Goal: Information Seeking & Learning: Learn about a topic

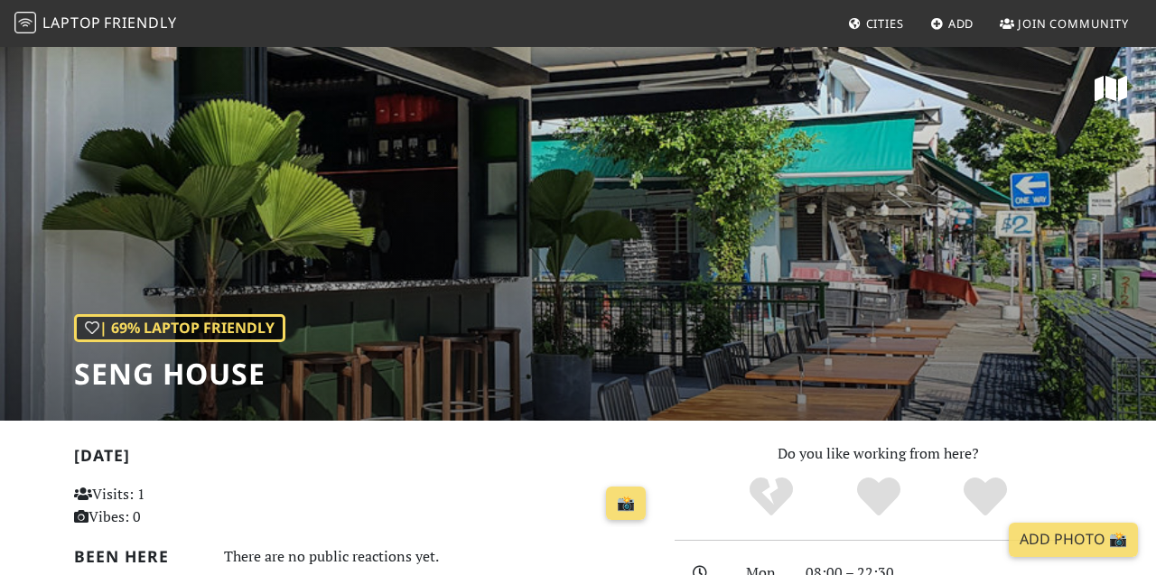
click at [150, 14] on span "Friendly" at bounding box center [140, 23] width 72 height 20
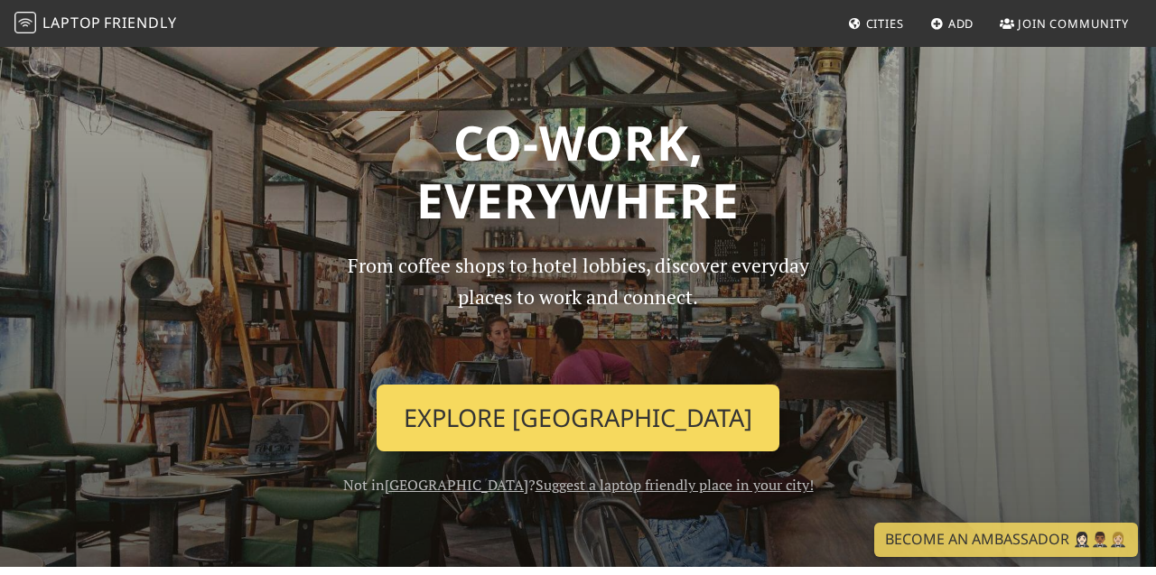
click at [550, 401] on link "Explore Singapore" at bounding box center [578, 418] width 403 height 67
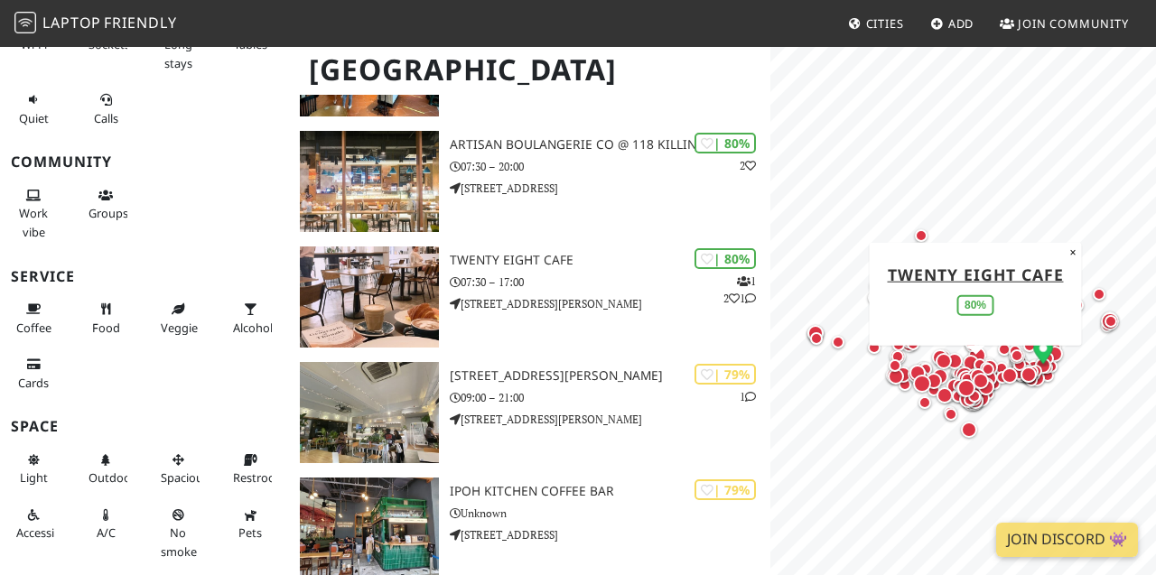
scroll to position [2536, 0]
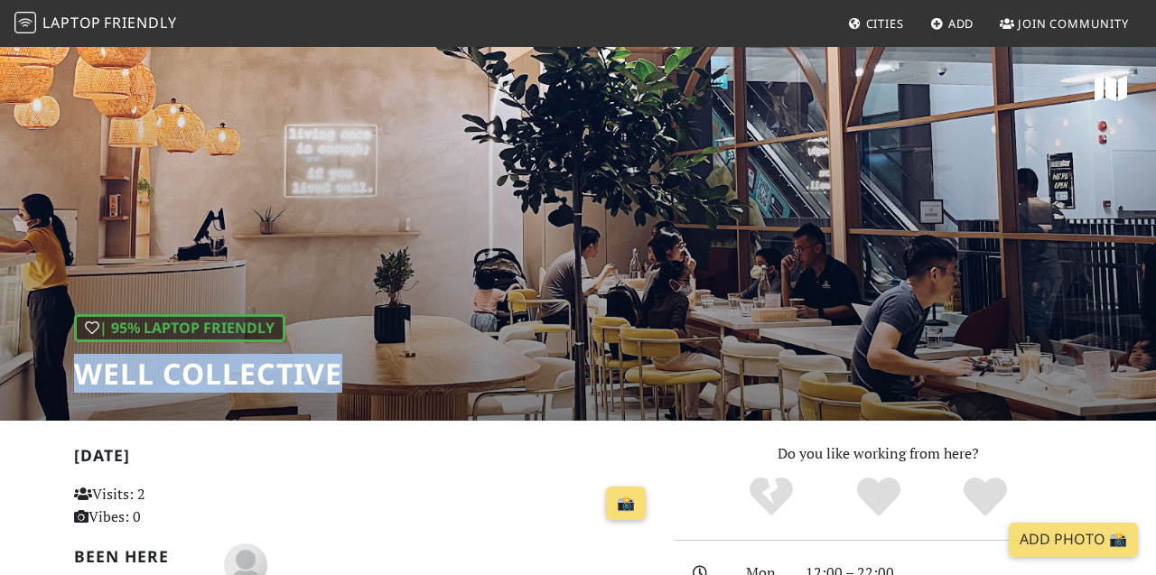
drag, startPoint x: 74, startPoint y: 376, endPoint x: 336, endPoint y: 378, distance: 262.0
click at [336, 378] on h1 "Well Collective" at bounding box center [208, 374] width 268 height 34
copy h1 "Well Collective"
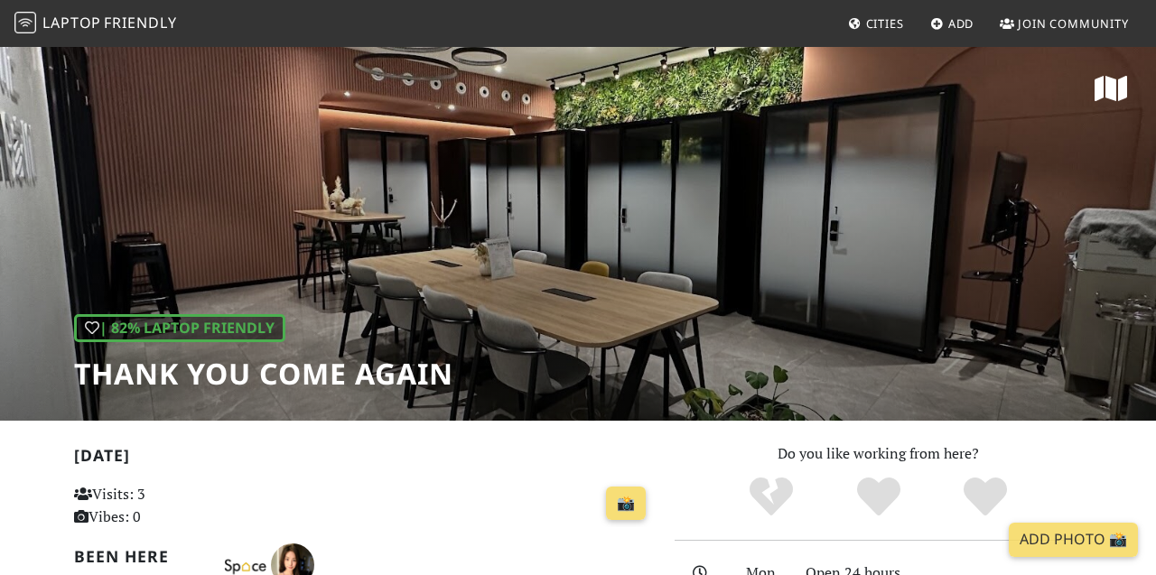
click at [462, 370] on div "| 82% Laptop Friendly Thank You Come Again" at bounding box center [578, 233] width 1156 height 376
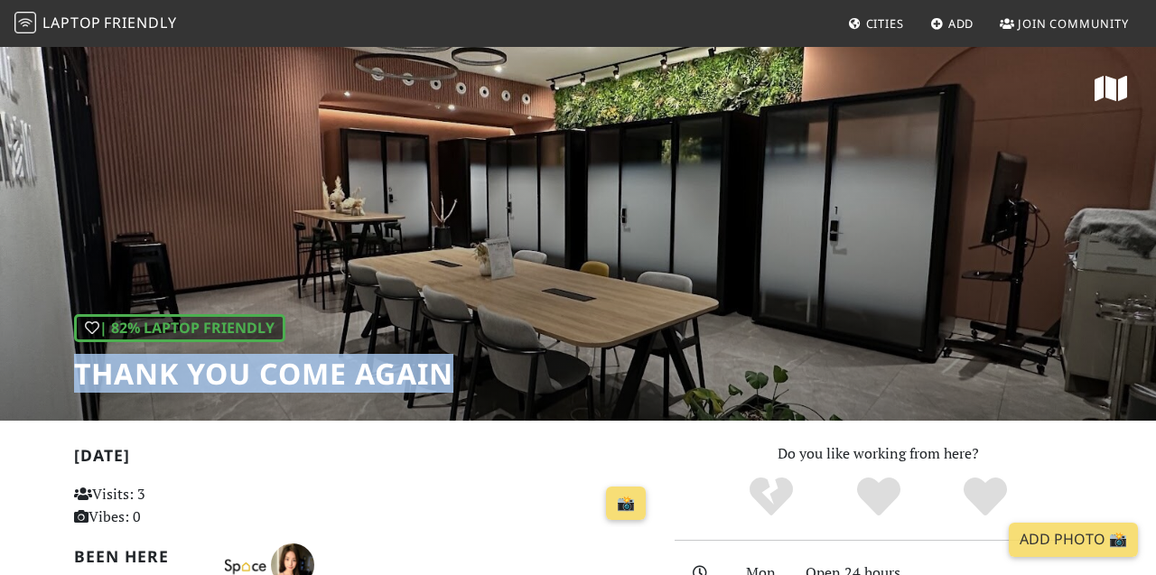
drag, startPoint x: 449, startPoint y: 377, endPoint x: 81, endPoint y: 381, distance: 367.6
click at [81, 381] on h1 "Thank You Come Again" at bounding box center [263, 374] width 379 height 34
copy h1 "Thank You Come Again"
click at [33, 18] on img at bounding box center [25, 23] width 22 height 22
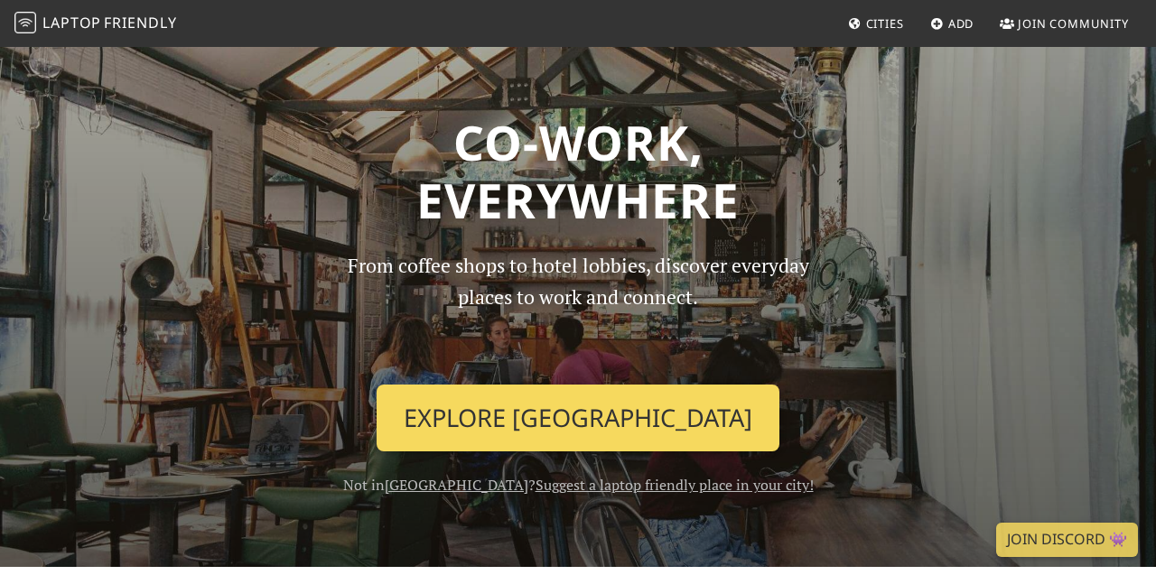
click at [577, 426] on link "Explore Singapore" at bounding box center [578, 418] width 403 height 67
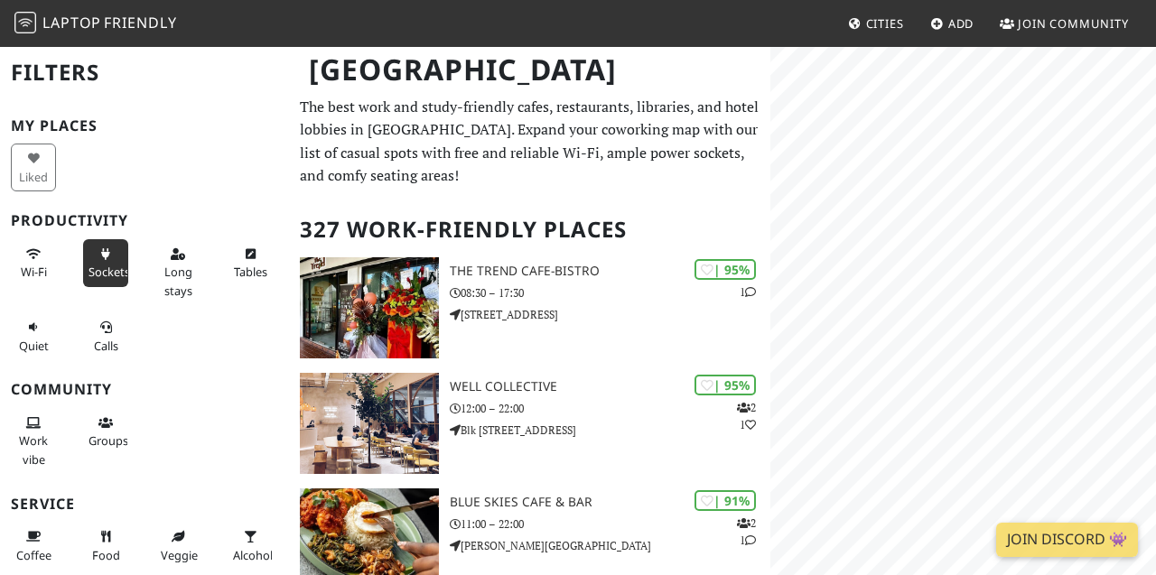
click at [123, 269] on span "Sockets" at bounding box center [110, 272] width 42 height 16
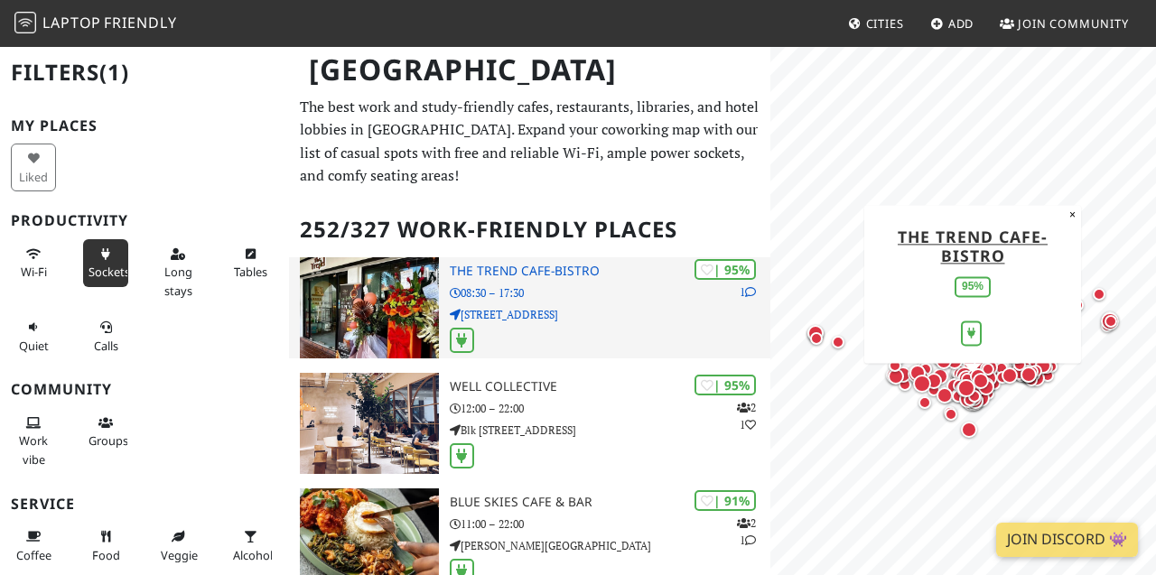
click at [586, 275] on h3 "The Trend cafe-bistro" at bounding box center [611, 271] width 322 height 15
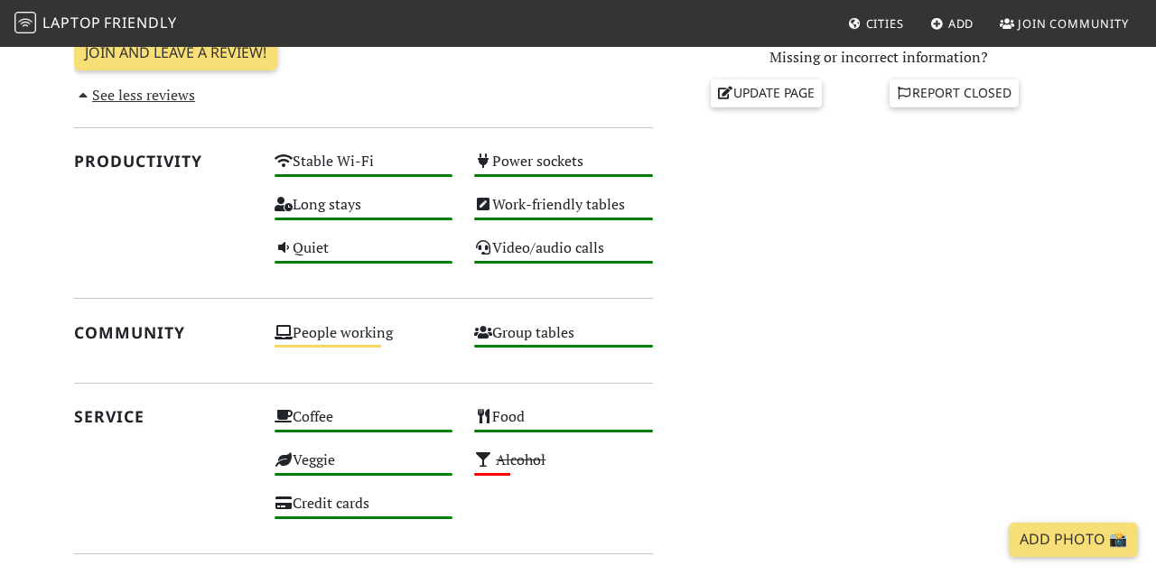
scroll to position [593, 0]
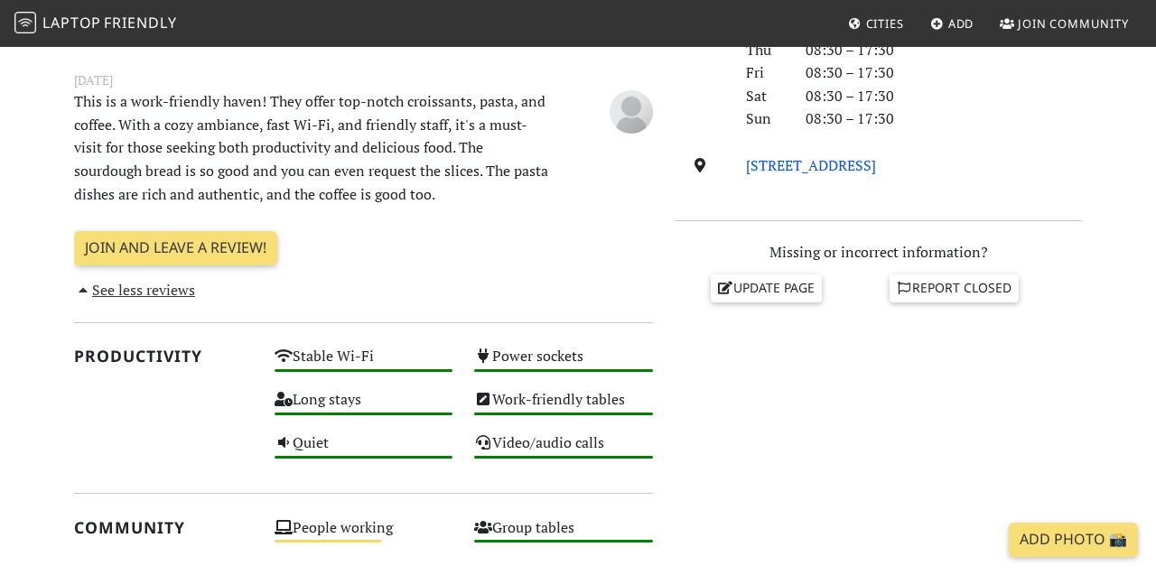
click at [861, 171] on link "[STREET_ADDRESS]" at bounding box center [811, 165] width 130 height 20
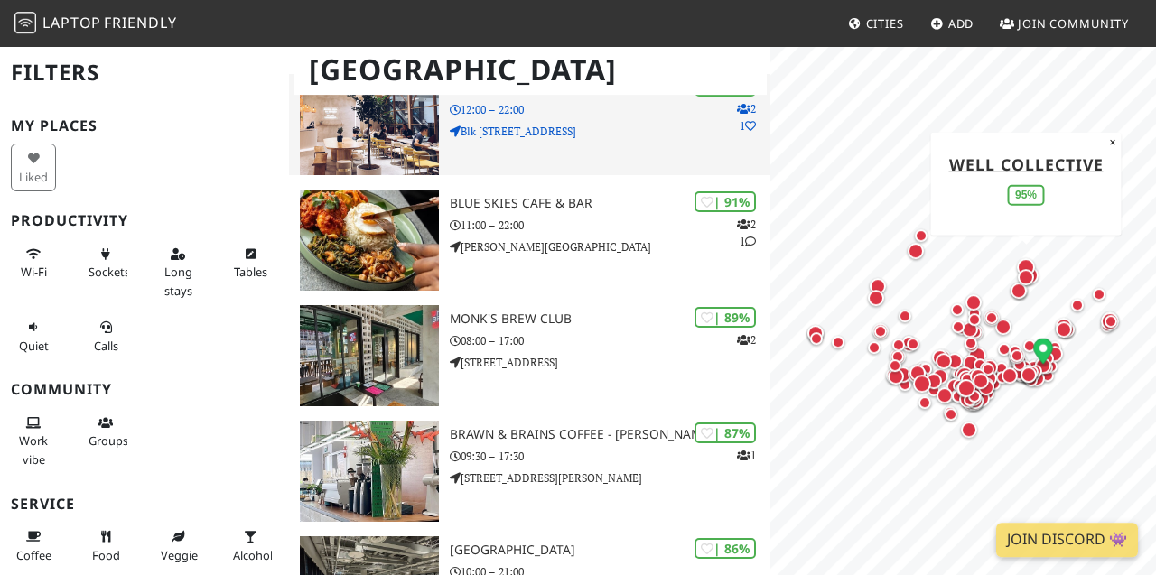
scroll to position [390, 0]
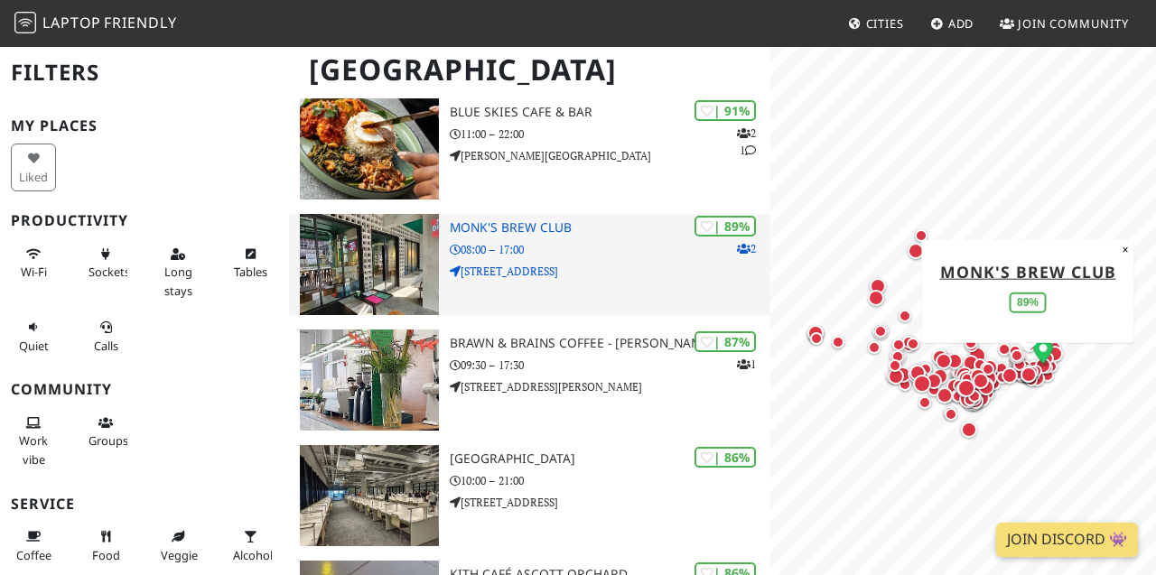
click at [548, 226] on h3 "Monk's Brew Club" at bounding box center [611, 227] width 322 height 15
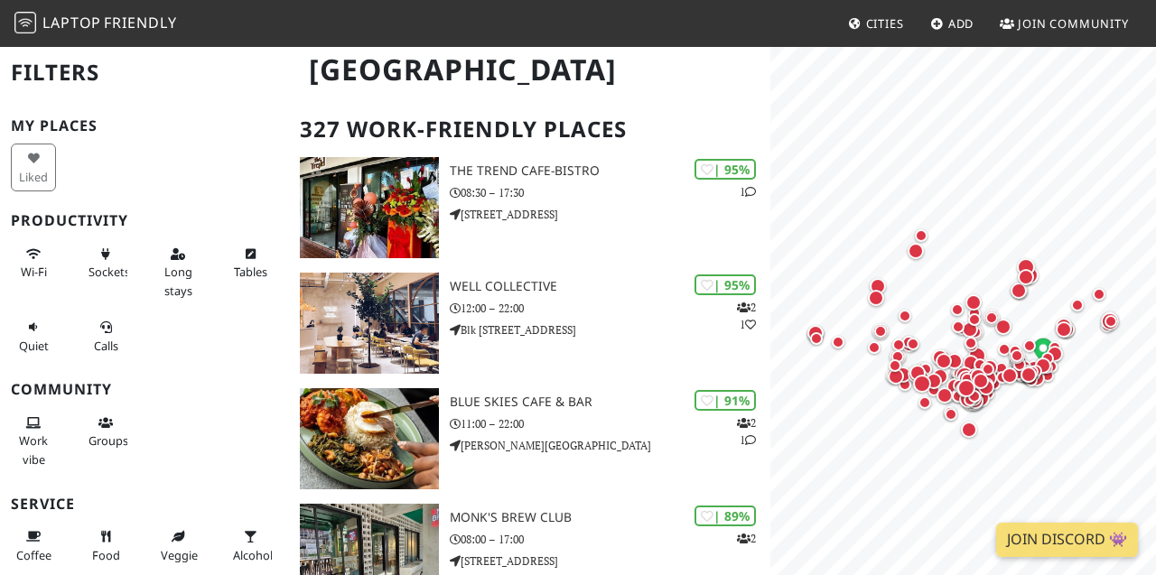
scroll to position [100, 0]
